Goal: Task Accomplishment & Management: Manage account settings

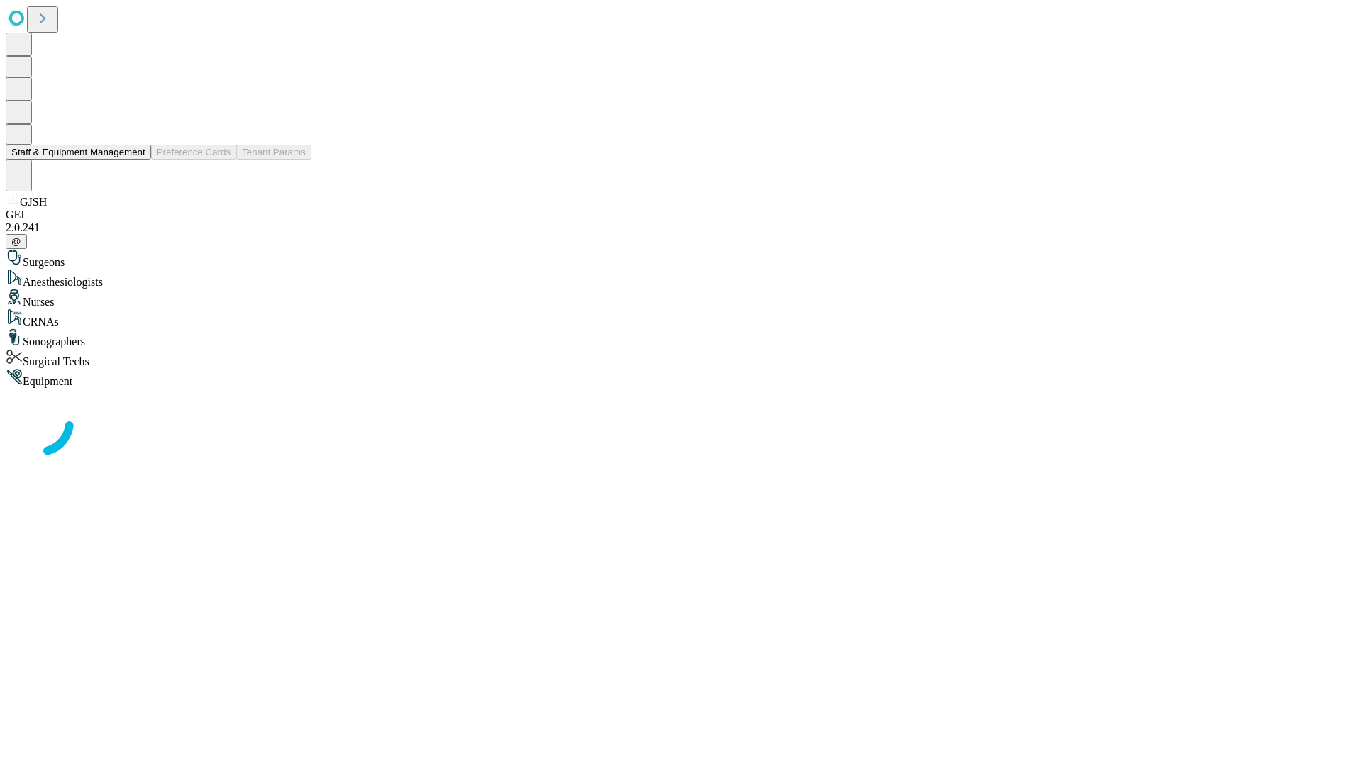
click at [136, 160] on button "Staff & Equipment Management" at bounding box center [78, 152] width 145 height 15
